Goal: Task Accomplishment & Management: Manage account settings

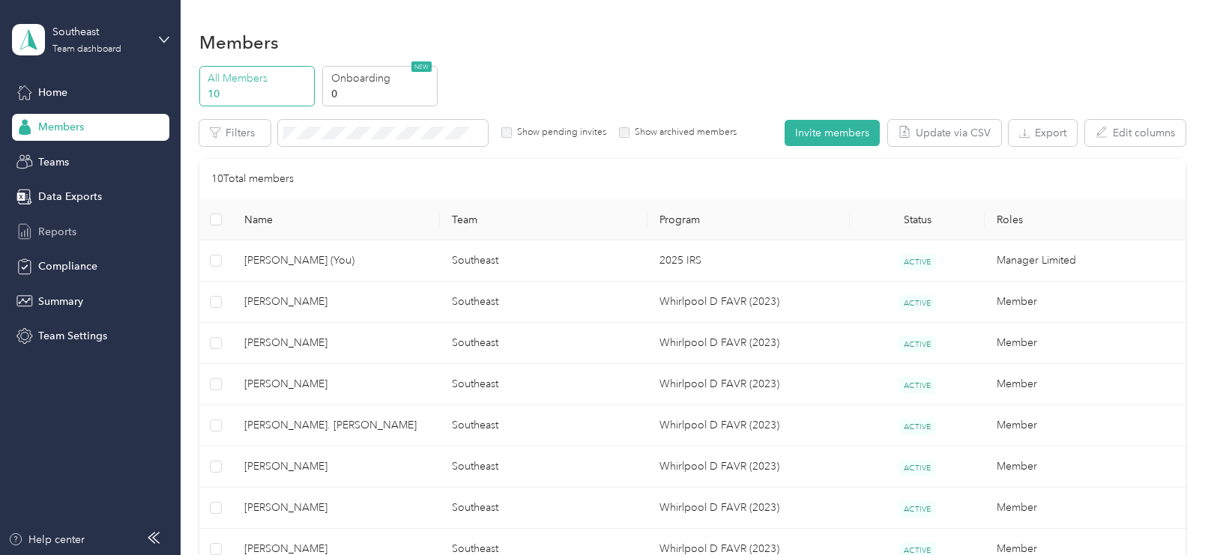
click at [58, 226] on span "Reports" at bounding box center [57, 232] width 38 height 16
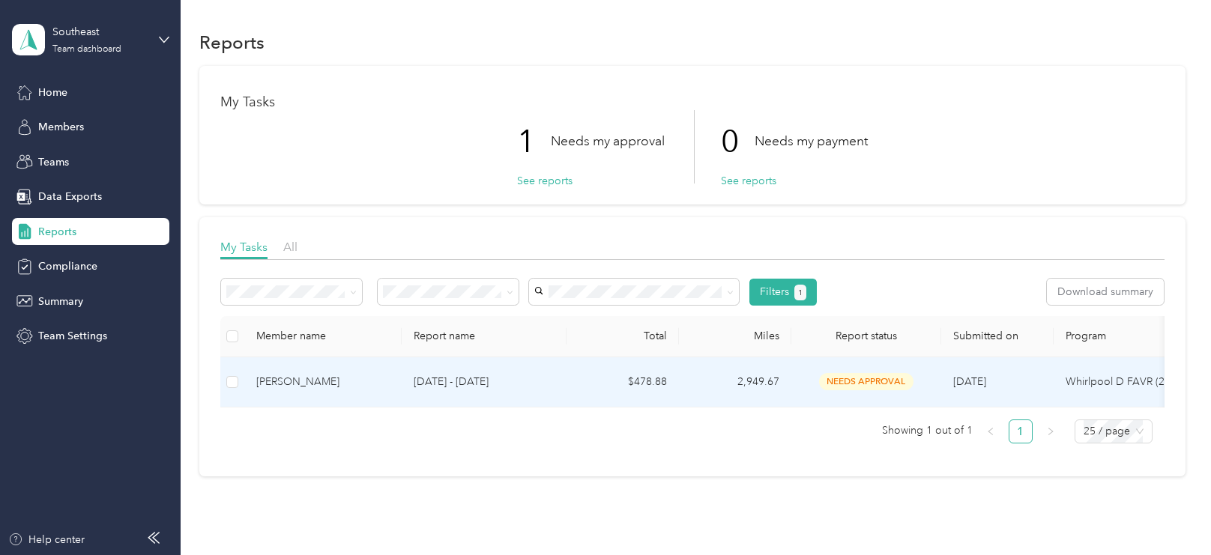
click at [328, 378] on div "[PERSON_NAME]" at bounding box center [322, 382] width 133 height 16
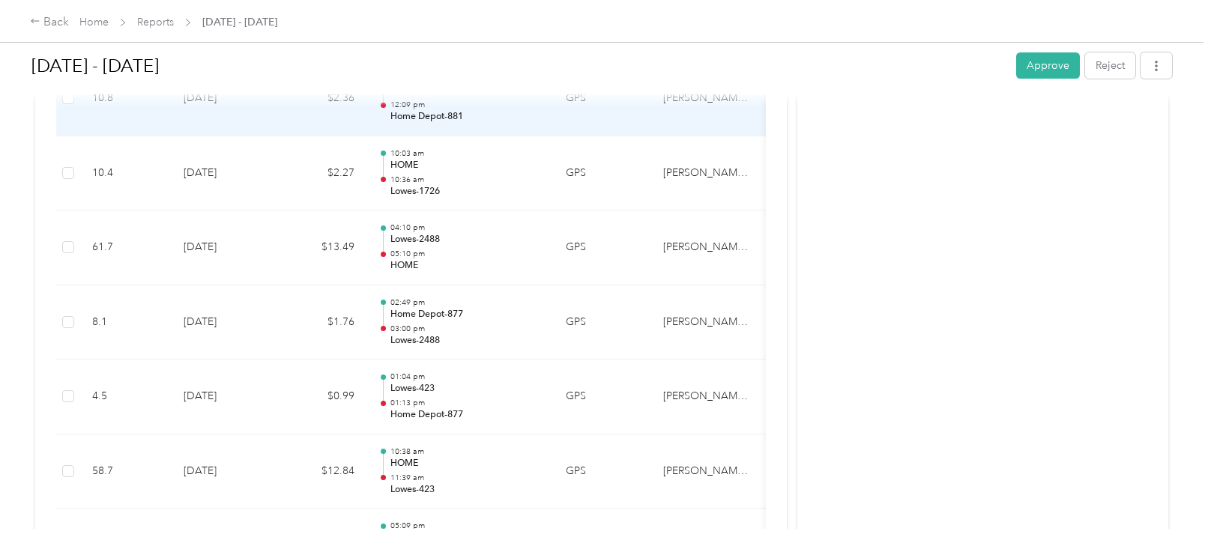
scroll to position [2825, 0]
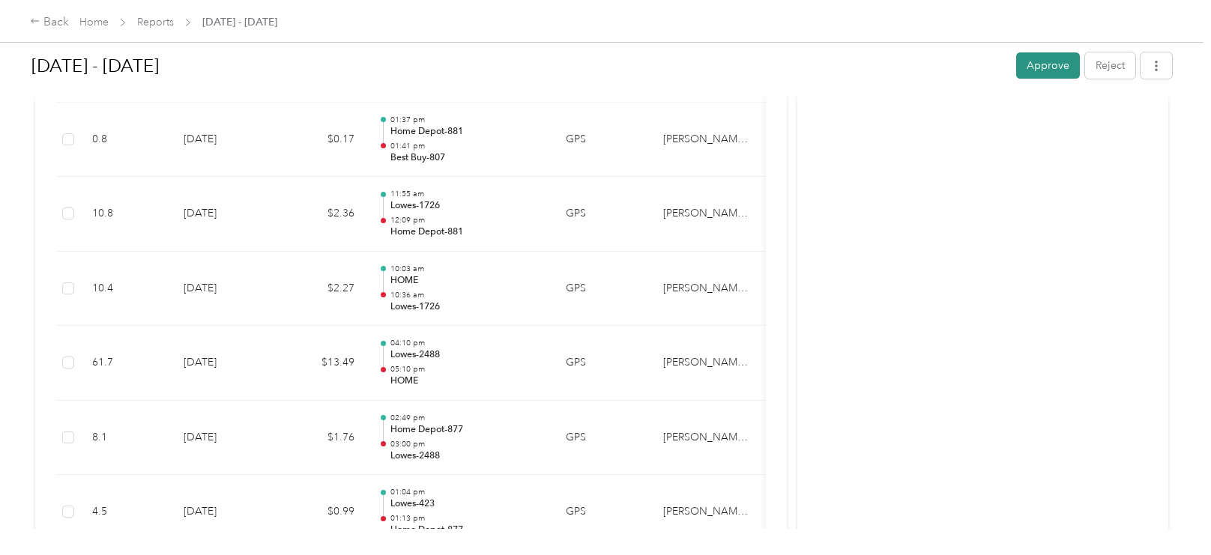
click at [1049, 52] on button "Approve" at bounding box center [1049, 65] width 64 height 26
click at [151, 19] on link "Reports" at bounding box center [155, 22] width 37 height 13
